Goal: Browse casually

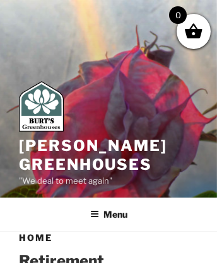
scroll to position [2144, 0]
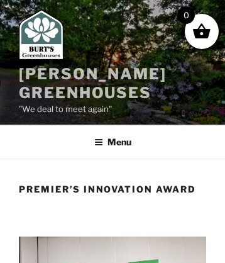
click at [50, 73] on link "[PERSON_NAME] Greenhouses" at bounding box center [93, 83] width 148 height 37
